Goal: Book appointment/travel/reservation

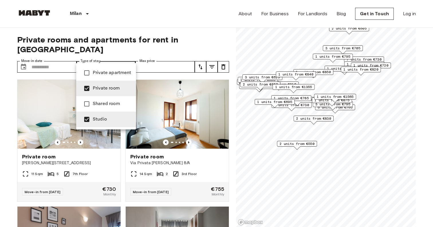
type input "**********"
click at [117, 26] on div at bounding box center [216, 113] width 433 height 227
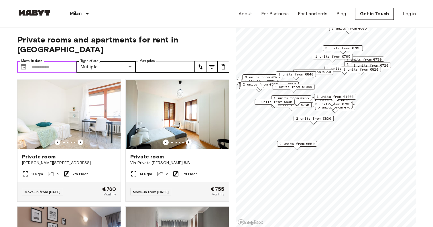
click at [58, 61] on input "Move-in date" at bounding box center [54, 66] width 45 height 11
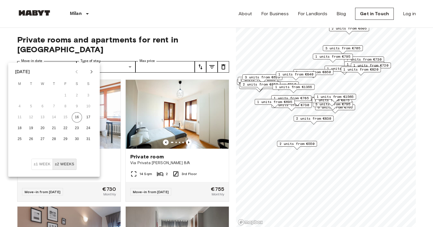
click at [92, 74] on icon "Next month" at bounding box center [91, 71] width 7 height 7
click at [19, 103] on button "8" at bounding box center [20, 106] width 10 height 10
type input "**********"
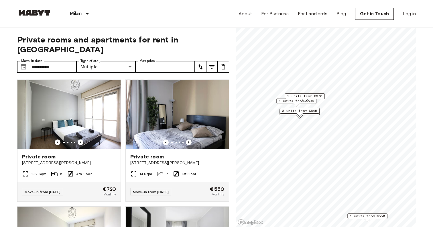
click at [294, 111] on span "3 units from €645" at bounding box center [299, 110] width 35 height 5
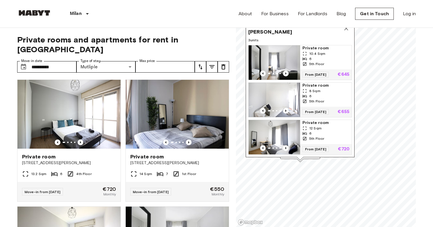
click at [284, 93] on img "Map marker" at bounding box center [275, 100] width 52 height 34
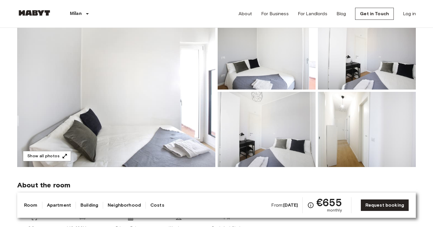
scroll to position [67, 0]
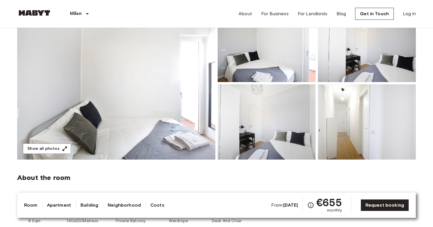
click at [86, 84] on img at bounding box center [116, 83] width 198 height 152
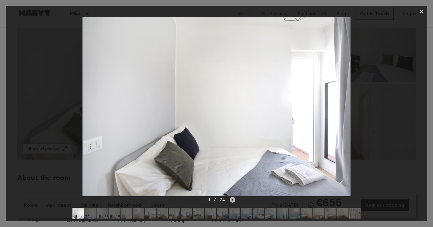
click at [230, 198] on icon "Next image" at bounding box center [233, 200] width 6 height 6
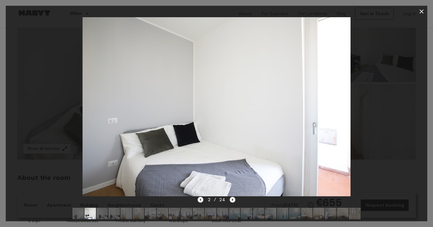
click at [230, 198] on icon "Next image" at bounding box center [233, 200] width 6 height 6
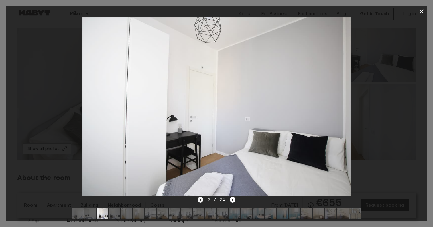
click at [202, 200] on icon "Previous image" at bounding box center [201, 200] width 6 height 6
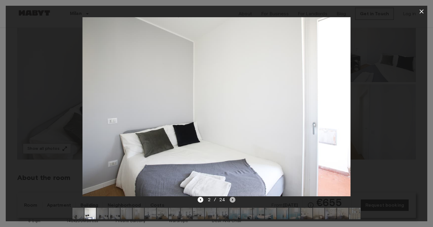
click at [231, 201] on icon "Next image" at bounding box center [233, 200] width 6 height 6
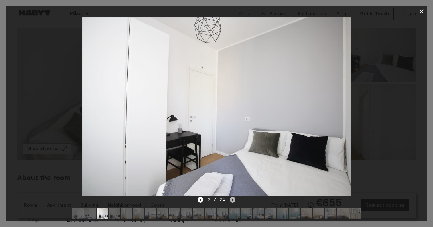
click at [231, 201] on icon "Next image" at bounding box center [233, 200] width 6 height 6
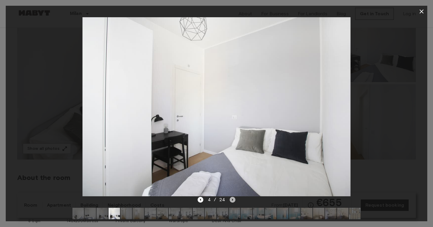
click at [231, 201] on icon "Next image" at bounding box center [233, 200] width 6 height 6
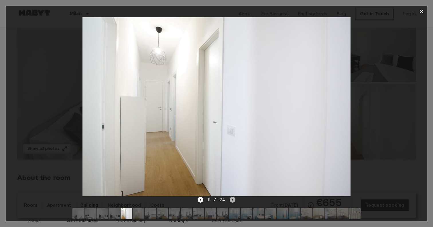
click at [231, 201] on icon "Next image" at bounding box center [233, 200] width 6 height 6
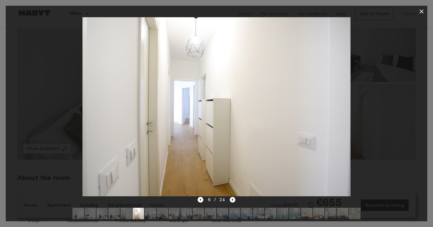
click at [231, 201] on icon "Next image" at bounding box center [233, 200] width 6 height 6
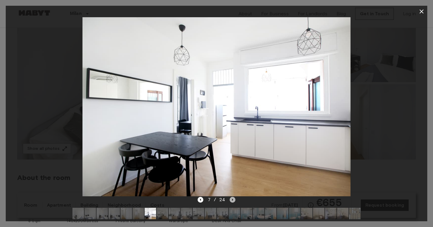
click at [231, 201] on icon "Next image" at bounding box center [233, 200] width 6 height 6
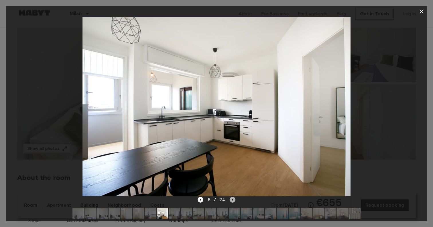
click at [231, 201] on icon "Next image" at bounding box center [233, 200] width 6 height 6
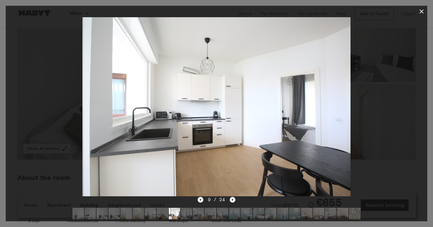
click at [231, 201] on icon "Next image" at bounding box center [233, 200] width 6 height 6
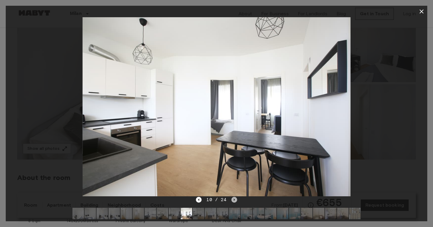
click at [232, 201] on icon "Next image" at bounding box center [235, 200] width 6 height 6
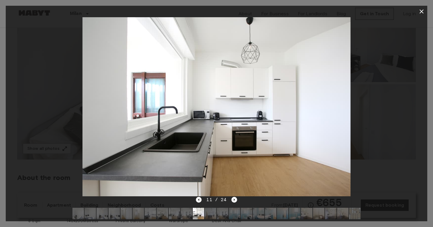
click at [230, 199] on div "11 / 24" at bounding box center [216, 199] width 41 height 7
click at [234, 199] on icon "Next image" at bounding box center [234, 199] width 1 height 2
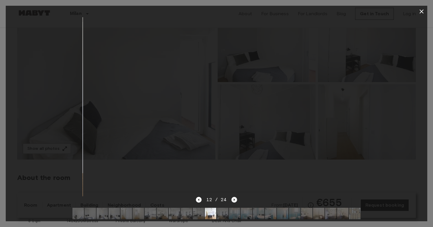
click at [234, 199] on icon "Next image" at bounding box center [234, 199] width 1 height 2
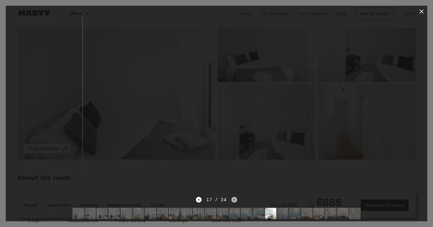
click at [234, 199] on icon "Next image" at bounding box center [234, 199] width 1 height 2
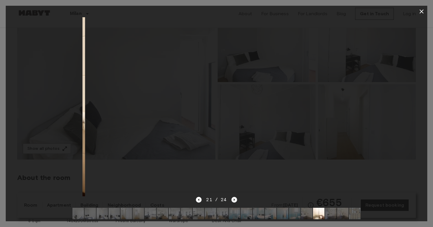
click at [234, 199] on icon "Next image" at bounding box center [234, 199] width 1 height 2
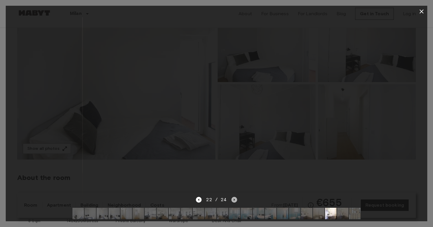
click at [234, 199] on icon "Next image" at bounding box center [234, 199] width 1 height 2
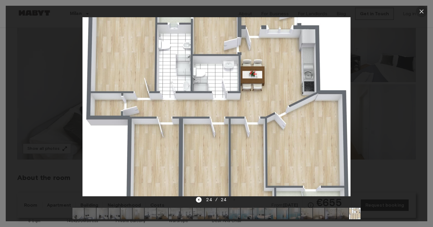
click at [423, 9] on icon "button" at bounding box center [421, 11] width 7 height 7
